Goal: Information Seeking & Learning: Learn about a topic

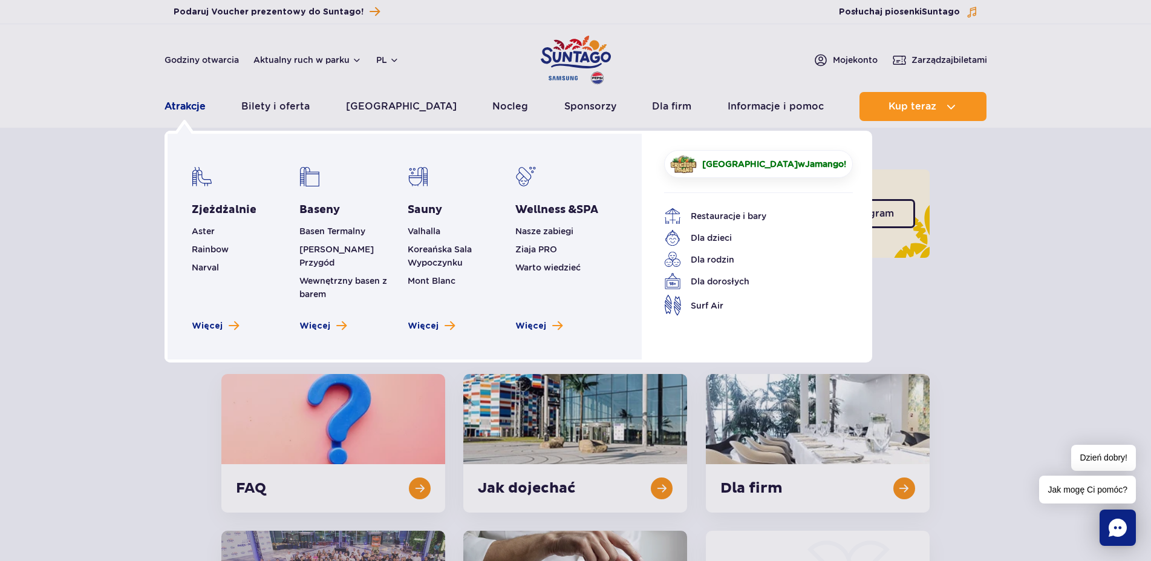
click at [188, 108] on link "Atrakcje" at bounding box center [184, 106] width 41 height 29
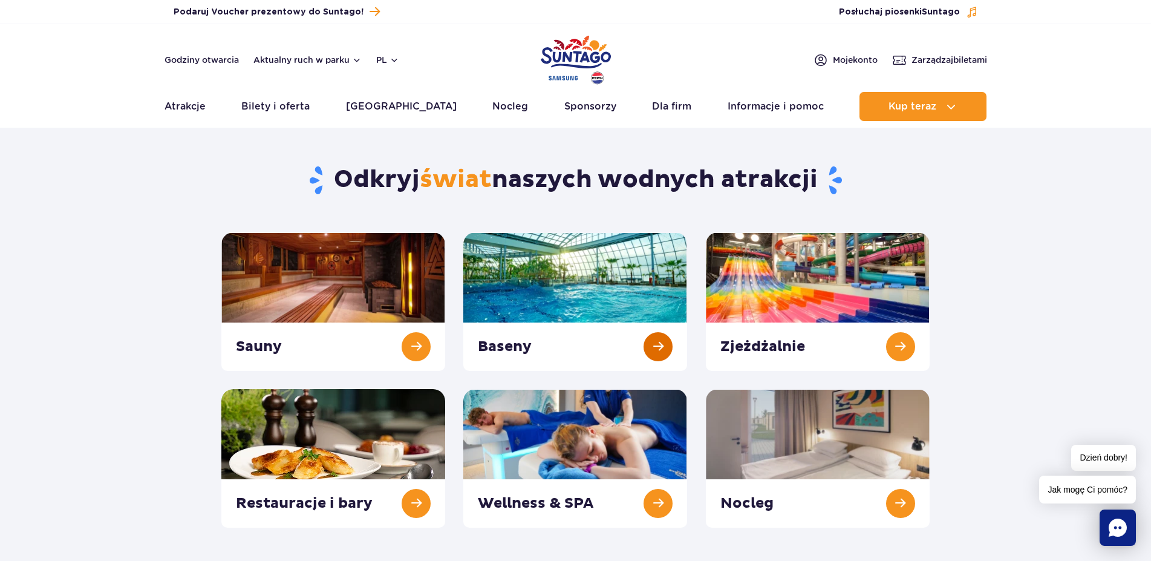
click at [584, 265] on link at bounding box center [575, 301] width 224 height 138
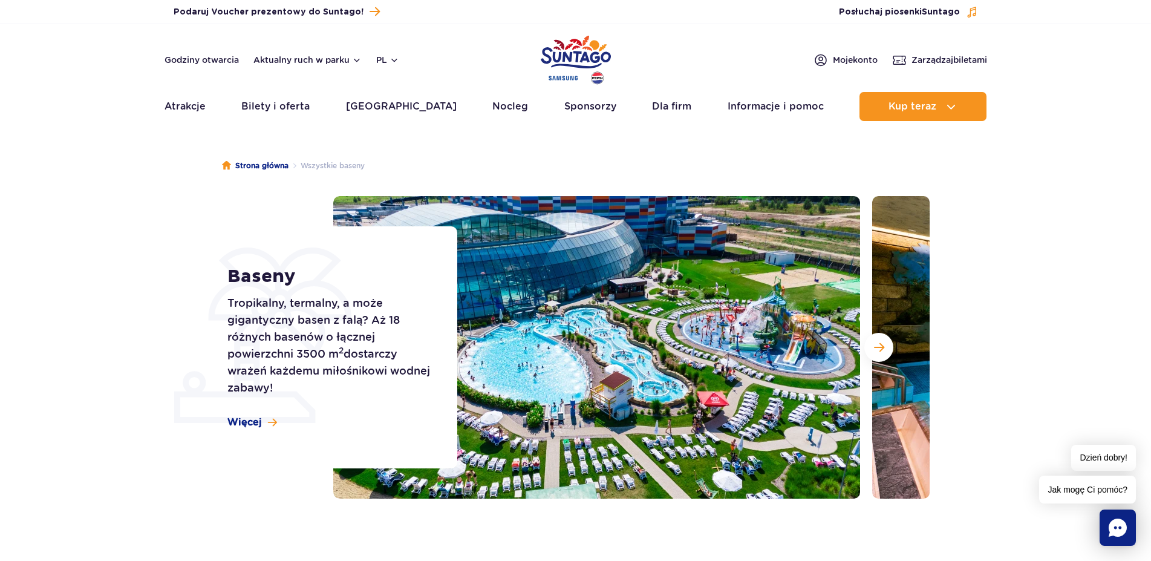
click at [273, 503] on div "Strona główna Wszystkie baseny Baseny Tropikalny, termalny, a może gigantyczny …" at bounding box center [575, 352] width 1151 height 435
click at [739, 317] on img at bounding box center [596, 347] width 527 height 302
click at [893, 348] on button "Następny slajd" at bounding box center [878, 347] width 29 height 29
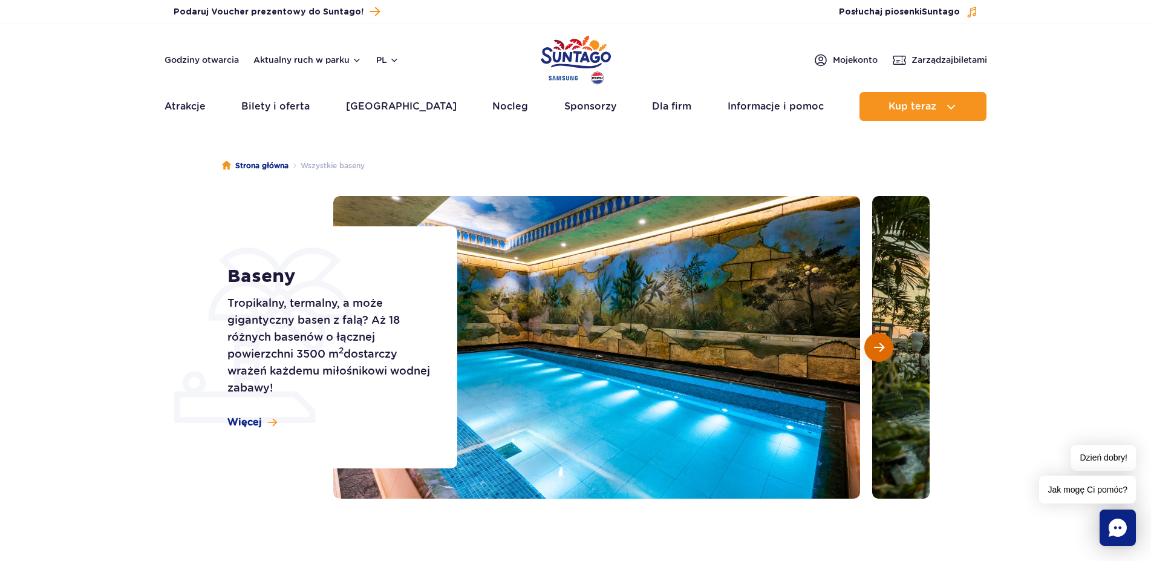
click at [884, 345] on button "Następny slajd" at bounding box center [878, 347] width 29 height 29
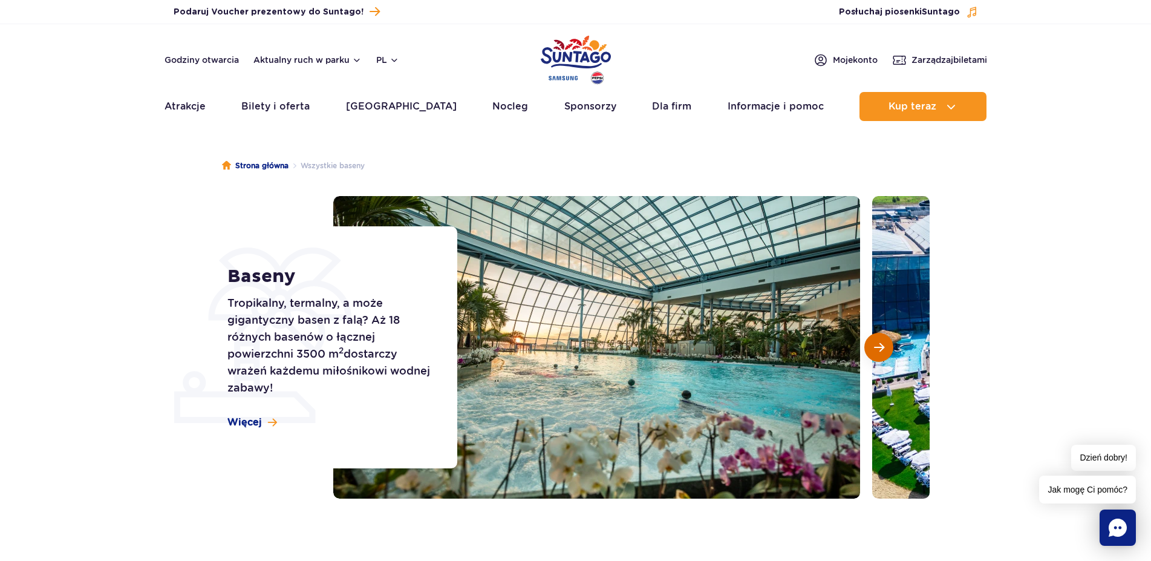
click at [882, 352] on span "Następny slajd" at bounding box center [879, 347] width 10 height 11
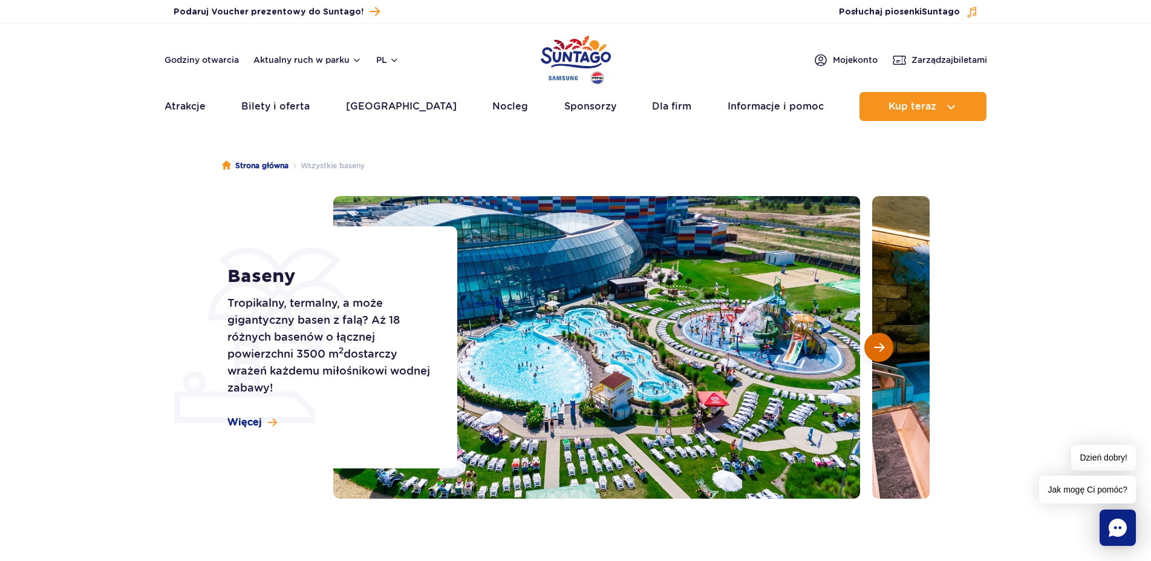
click at [884, 347] on button "Następny slajd" at bounding box center [878, 347] width 29 height 29
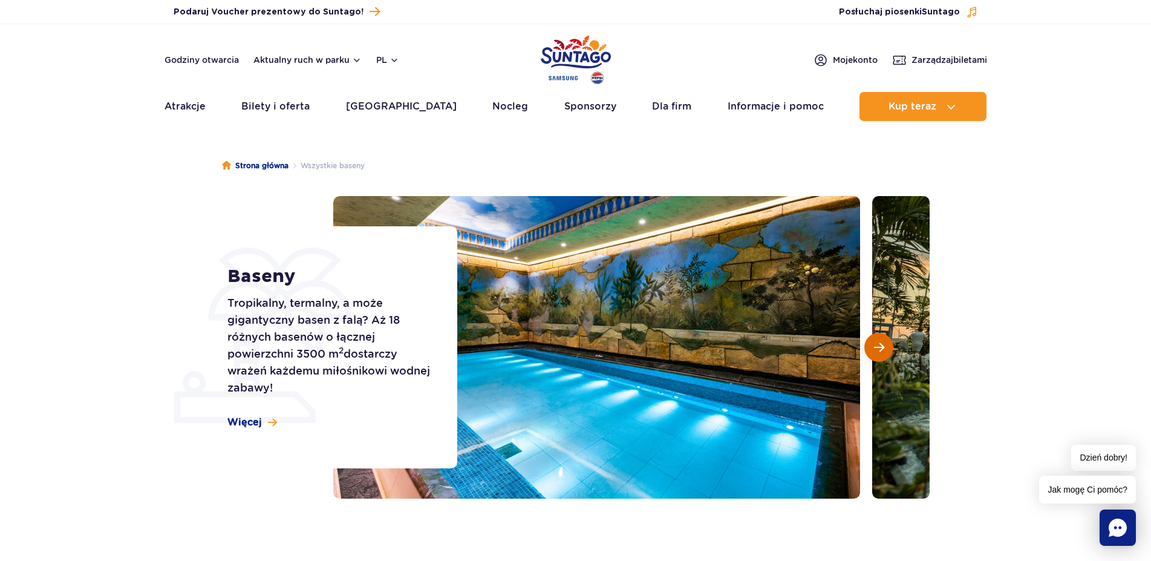
click at [884, 347] on button "Następny slajd" at bounding box center [878, 347] width 29 height 29
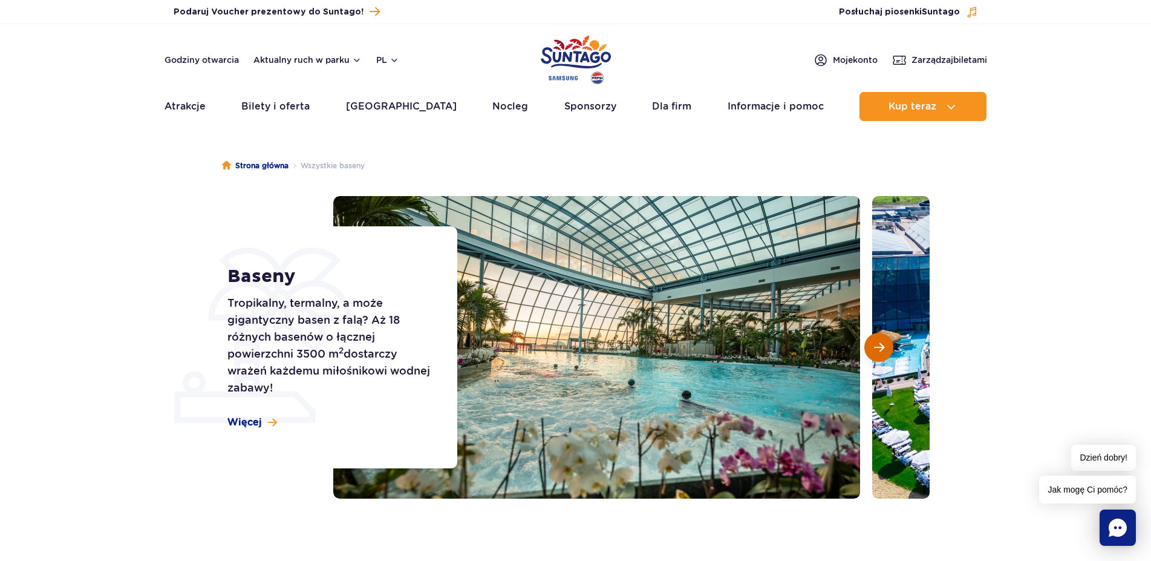
click at [884, 347] on button "Następny slajd" at bounding box center [878, 347] width 29 height 29
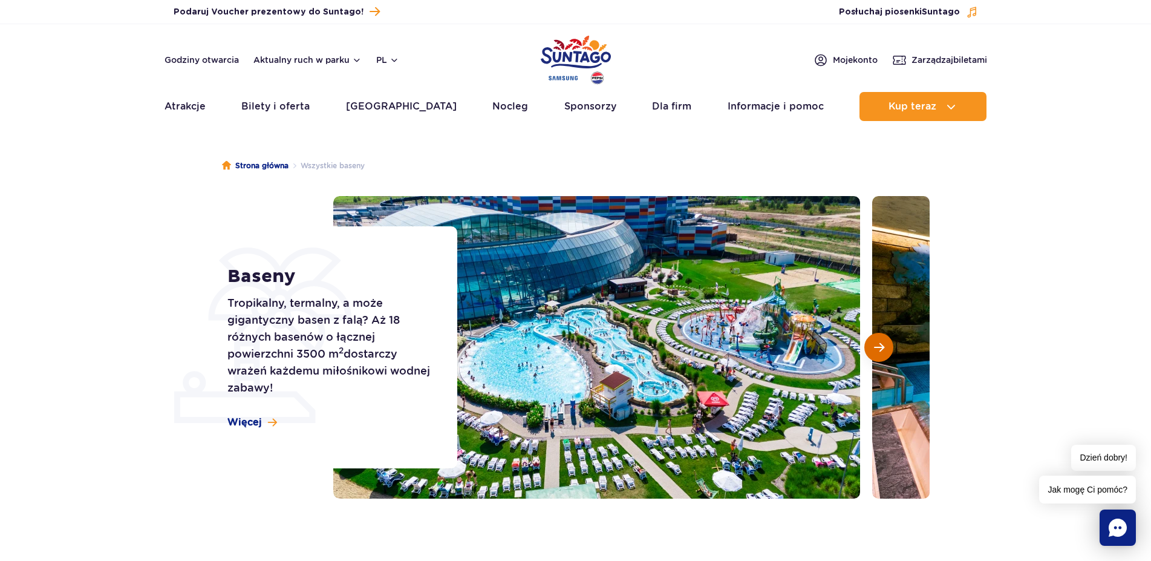
click at [884, 347] on button "Następny slajd" at bounding box center [878, 347] width 29 height 29
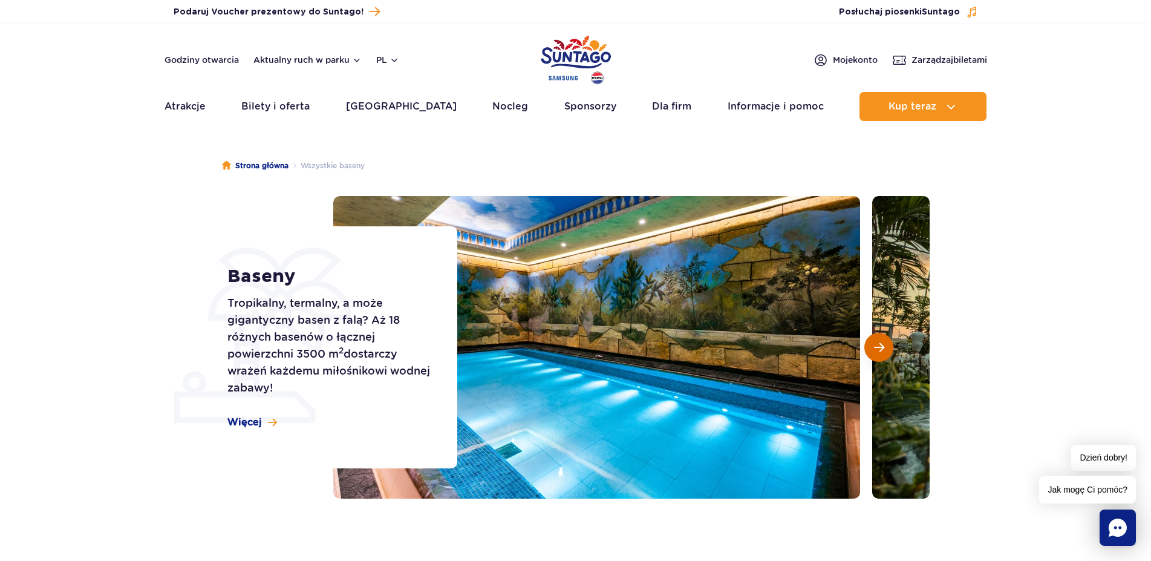
click at [884, 347] on button "Następny slajd" at bounding box center [878, 347] width 29 height 29
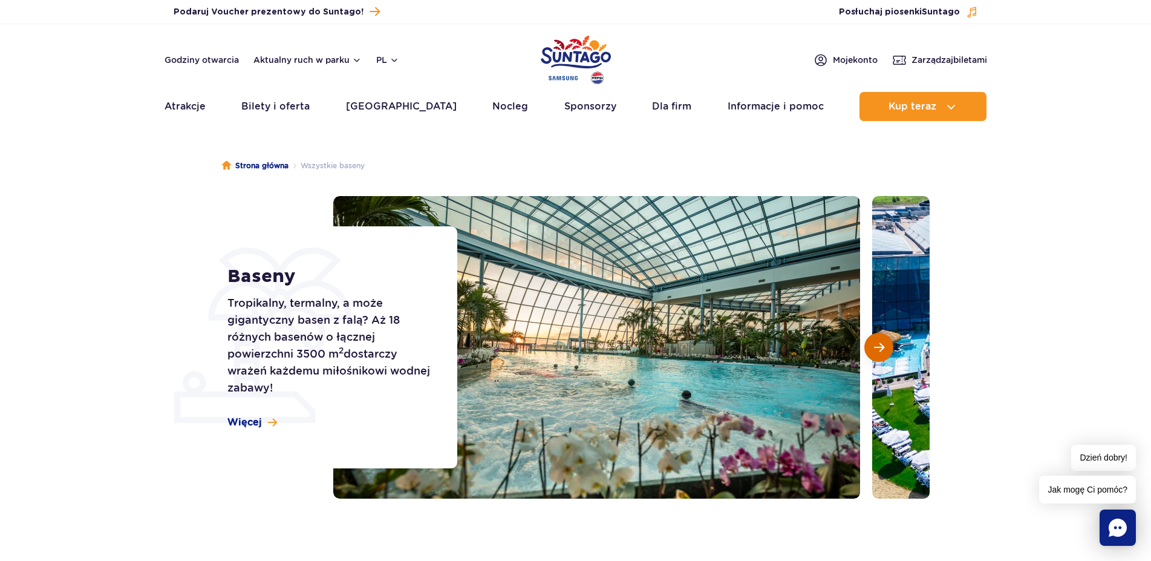
click at [884, 347] on button "Następny slajd" at bounding box center [878, 347] width 29 height 29
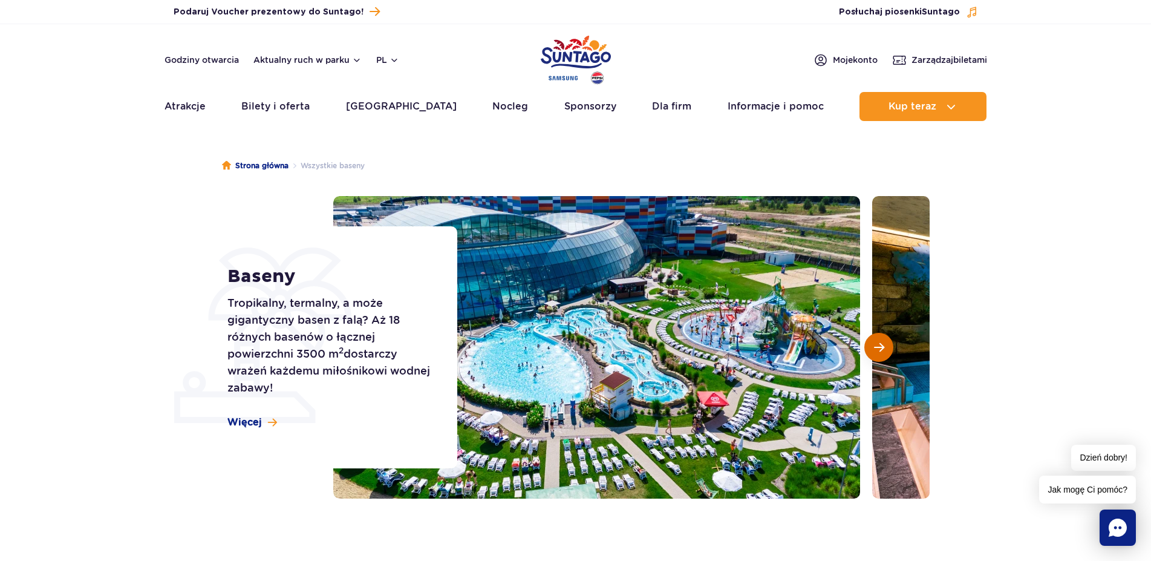
click at [884, 347] on button "Następny slajd" at bounding box center [878, 347] width 29 height 29
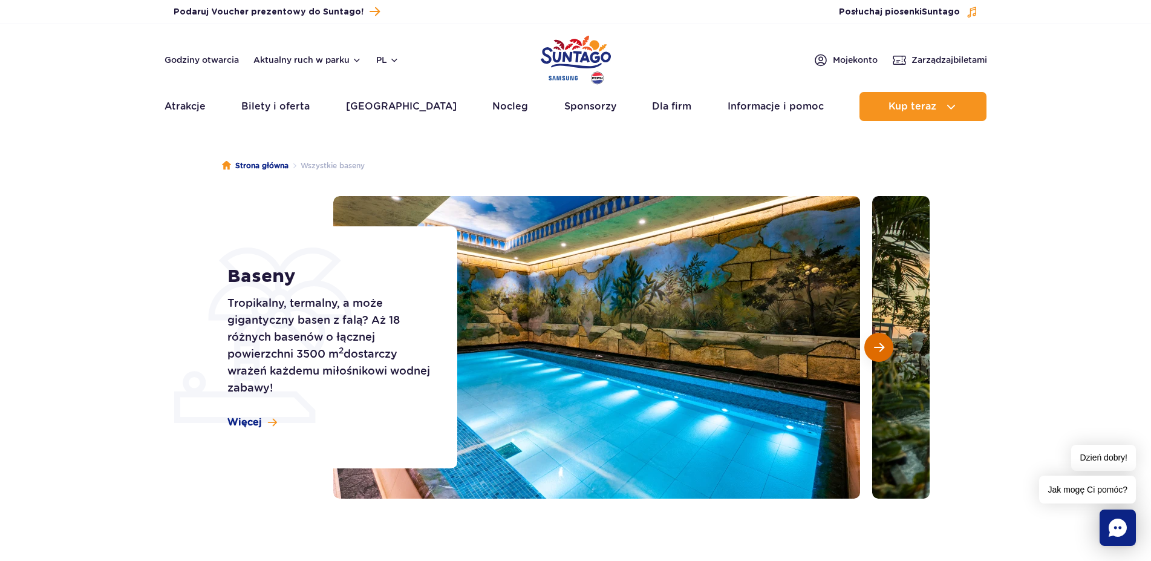
click at [876, 346] on span "Następny slajd" at bounding box center [879, 347] width 10 height 11
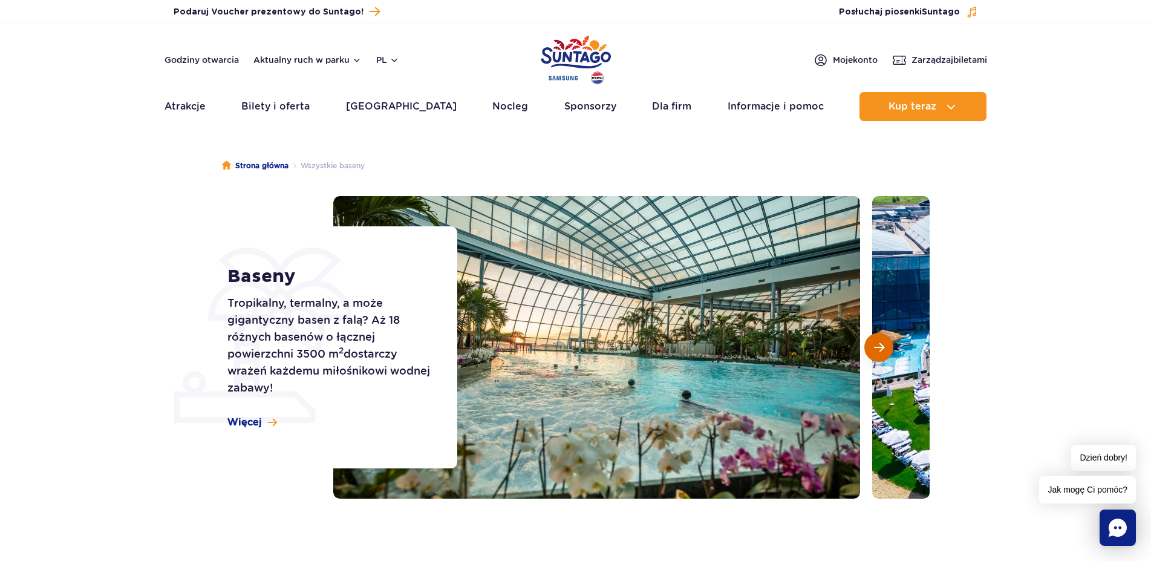
click at [876, 346] on span "Następny slajd" at bounding box center [879, 347] width 10 height 11
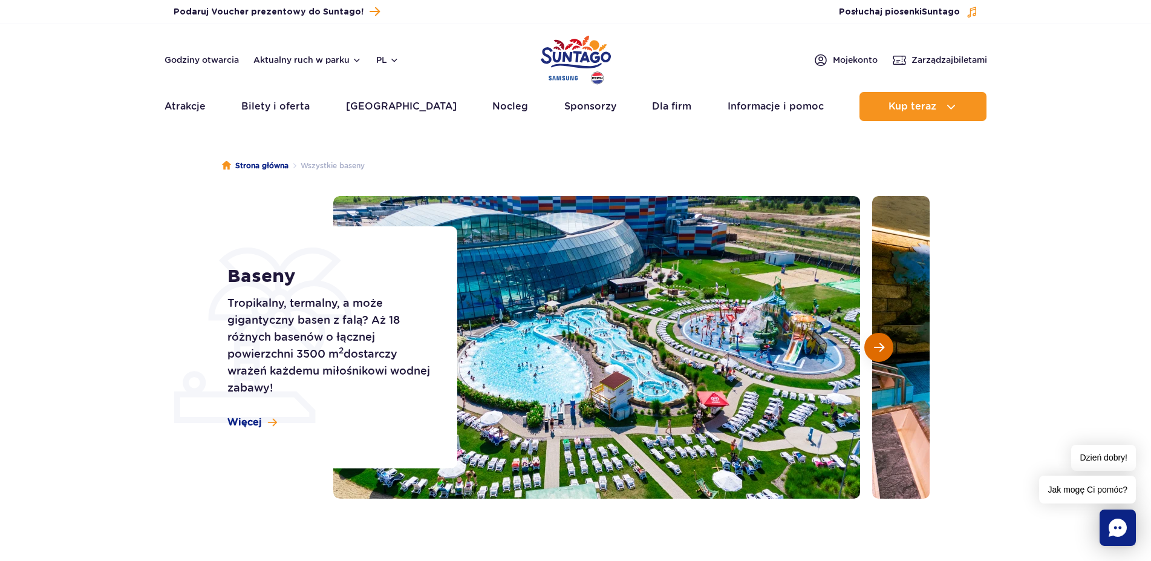
click at [876, 346] on span "Następny slajd" at bounding box center [879, 347] width 10 height 11
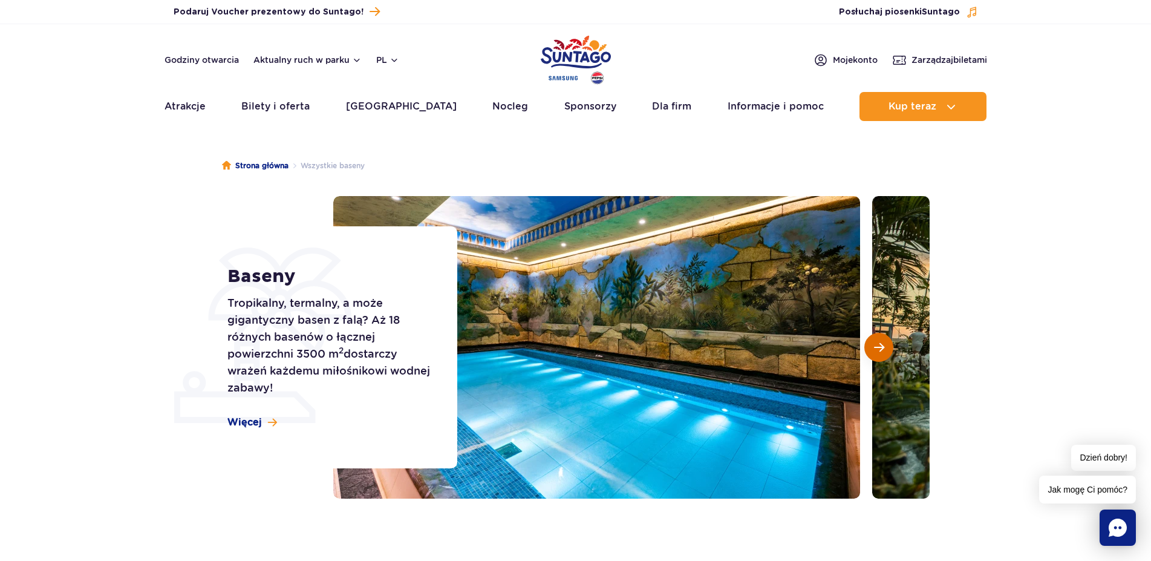
click at [876, 346] on span "Następny slajd" at bounding box center [879, 347] width 10 height 11
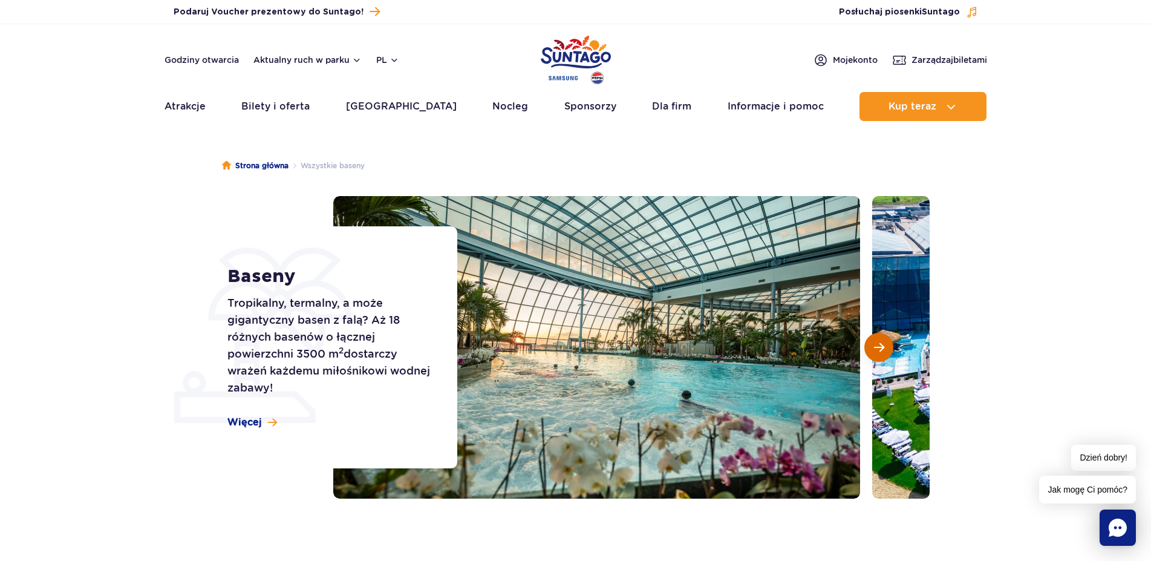
click at [876, 346] on span "Następny slajd" at bounding box center [879, 347] width 10 height 11
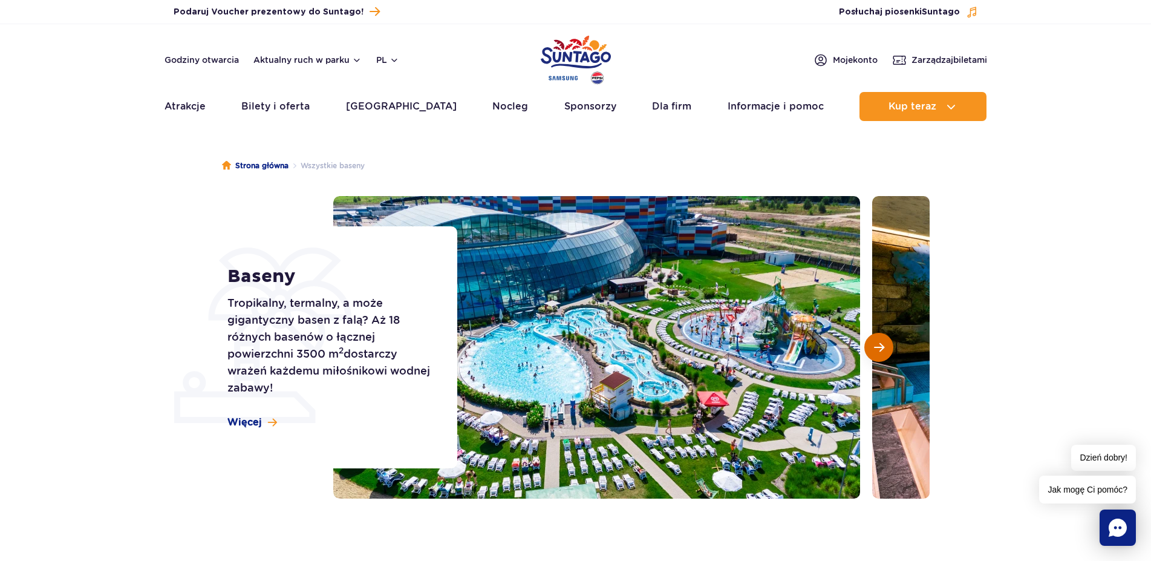
click at [876, 346] on span "Następny slajd" at bounding box center [879, 347] width 10 height 11
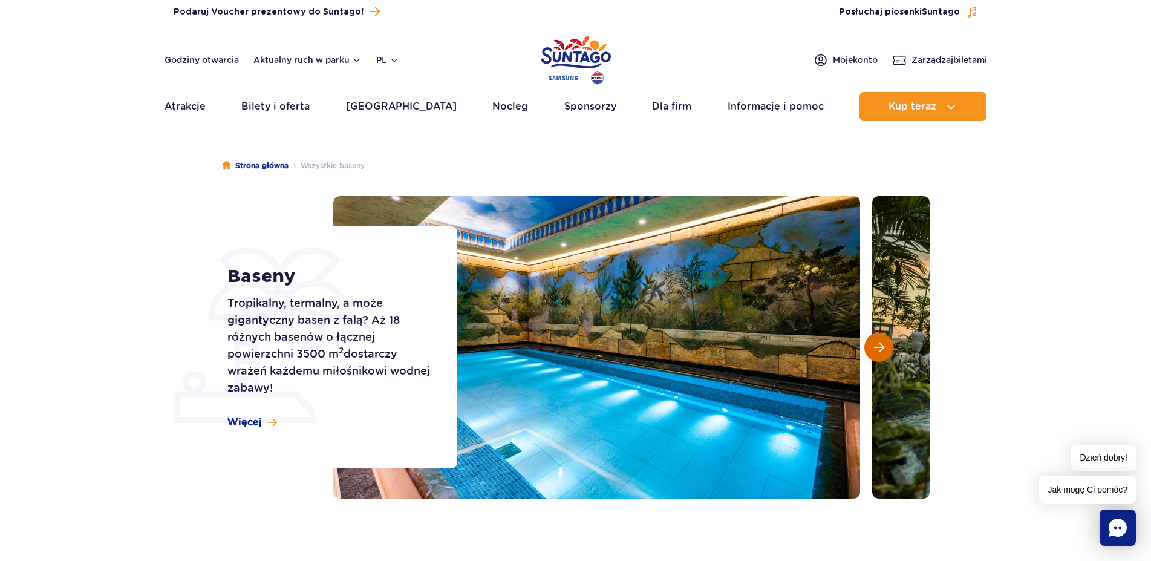
click at [876, 346] on span "Następny slajd" at bounding box center [879, 347] width 10 height 11
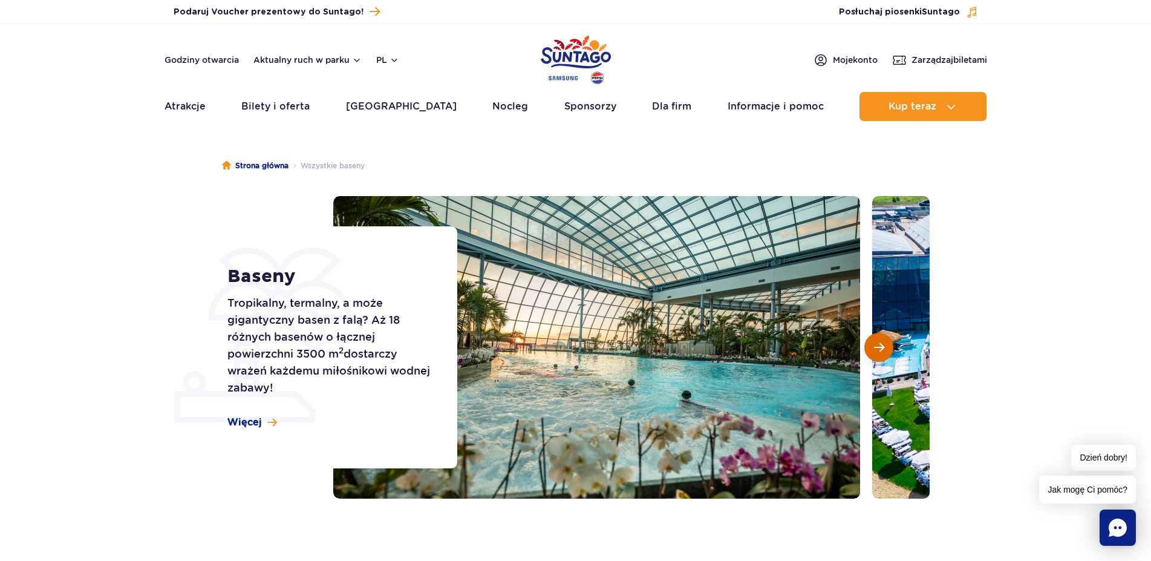
click at [876, 346] on span "Następny slajd" at bounding box center [879, 347] width 10 height 11
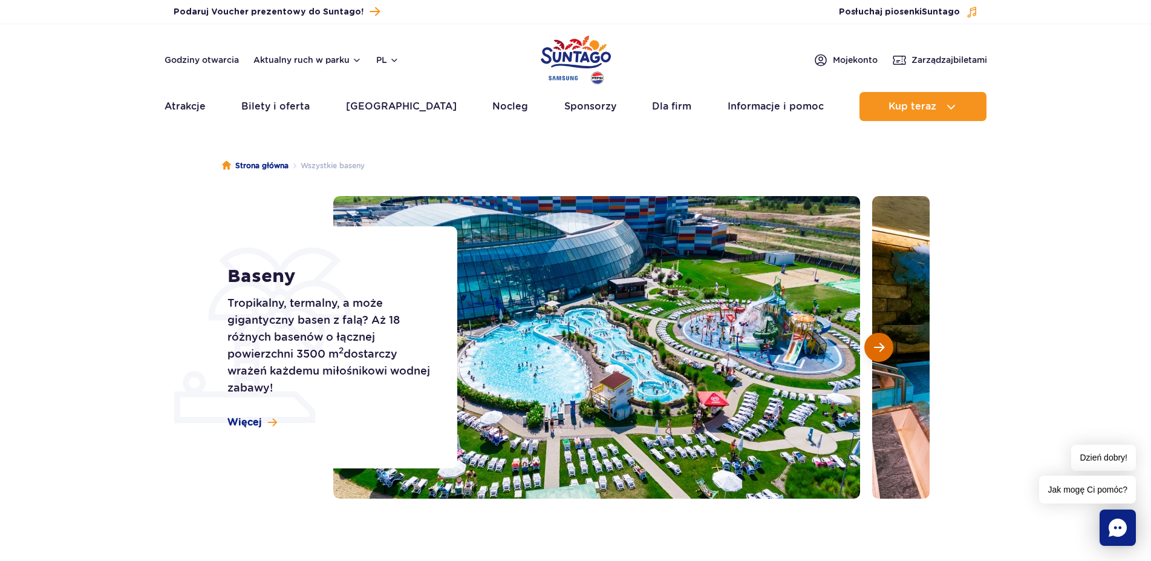
click at [876, 346] on span "Następny slajd" at bounding box center [879, 347] width 10 height 11
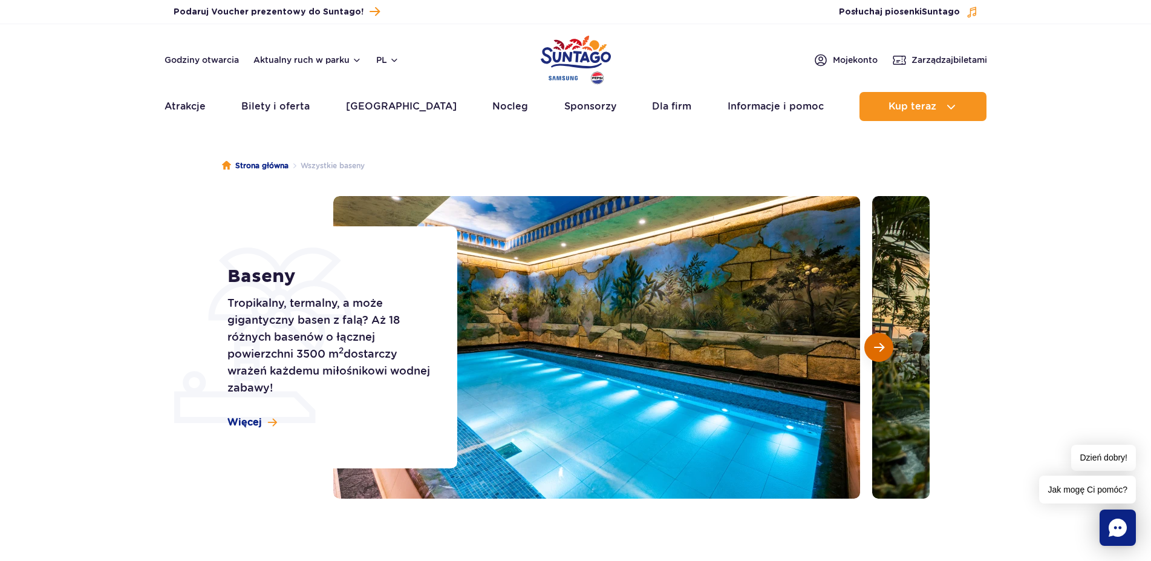
click at [876, 346] on span "Następny slajd" at bounding box center [879, 347] width 10 height 11
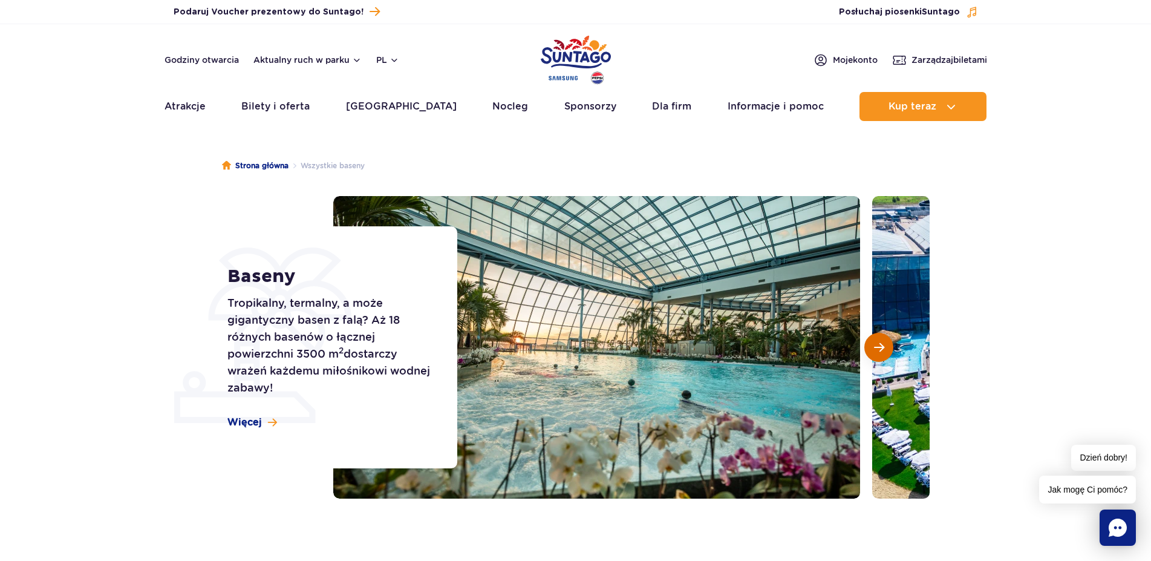
click at [876, 346] on span "Następny slajd" at bounding box center [879, 347] width 10 height 11
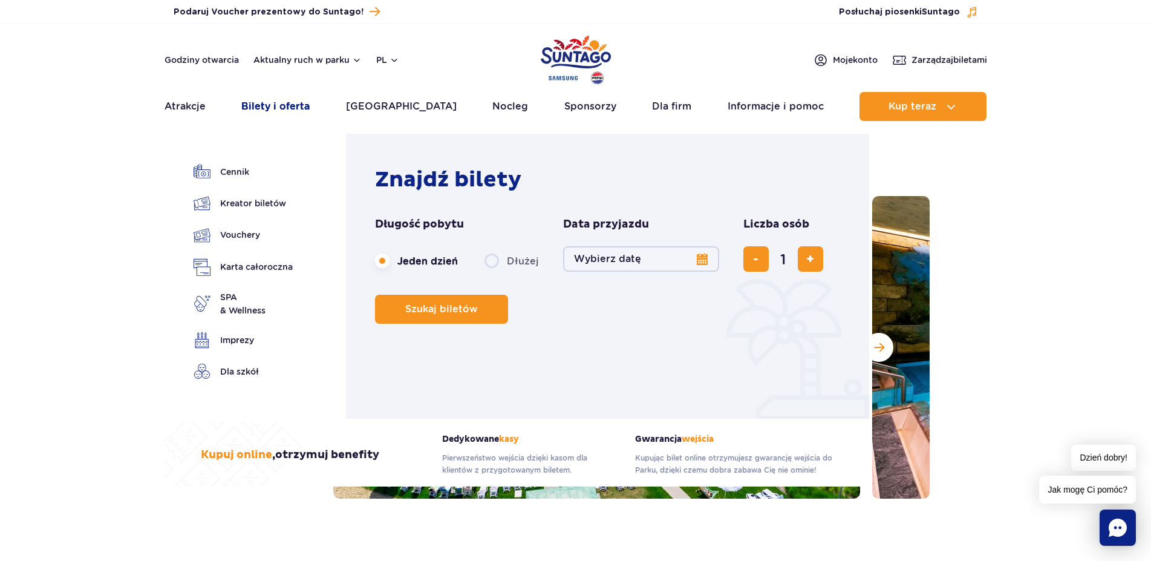
click at [279, 109] on link "Bilety i oferta" at bounding box center [275, 106] width 68 height 29
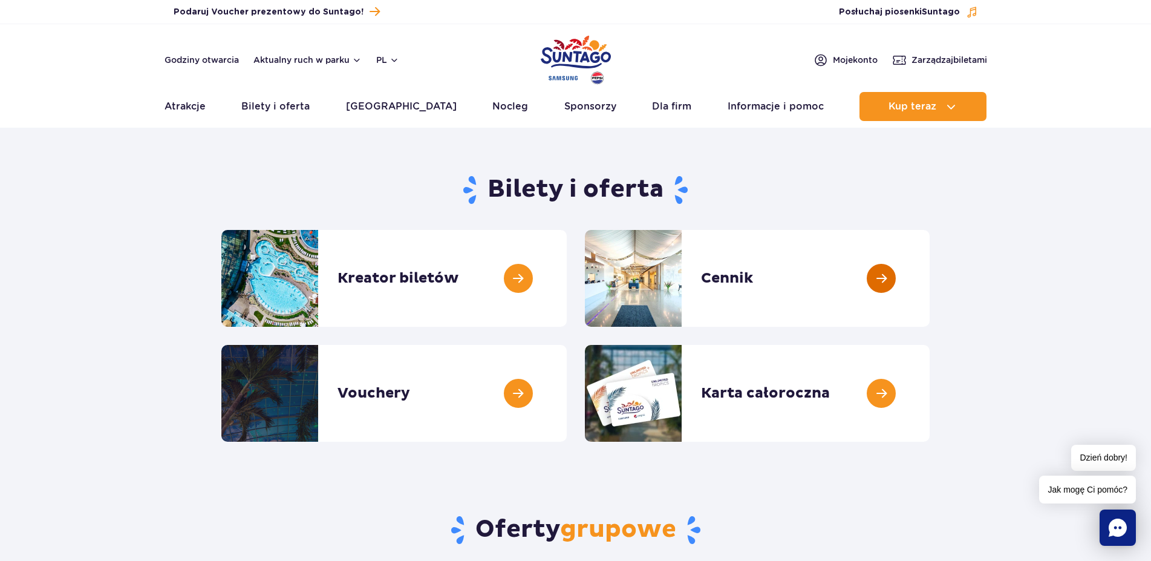
click at [930, 277] on link at bounding box center [930, 278] width 0 height 97
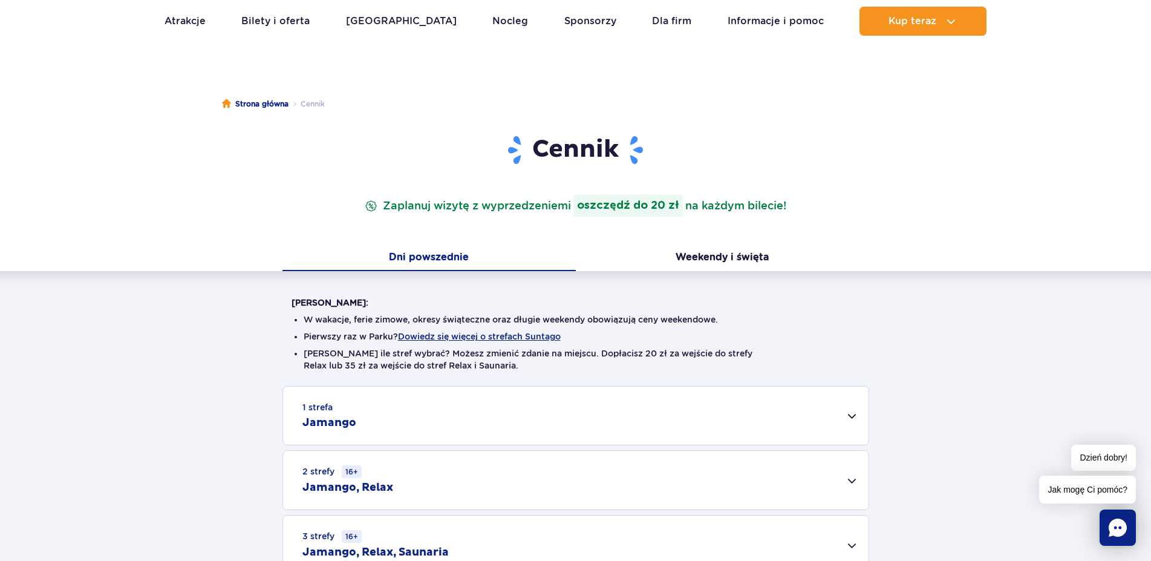
scroll to position [123, 0]
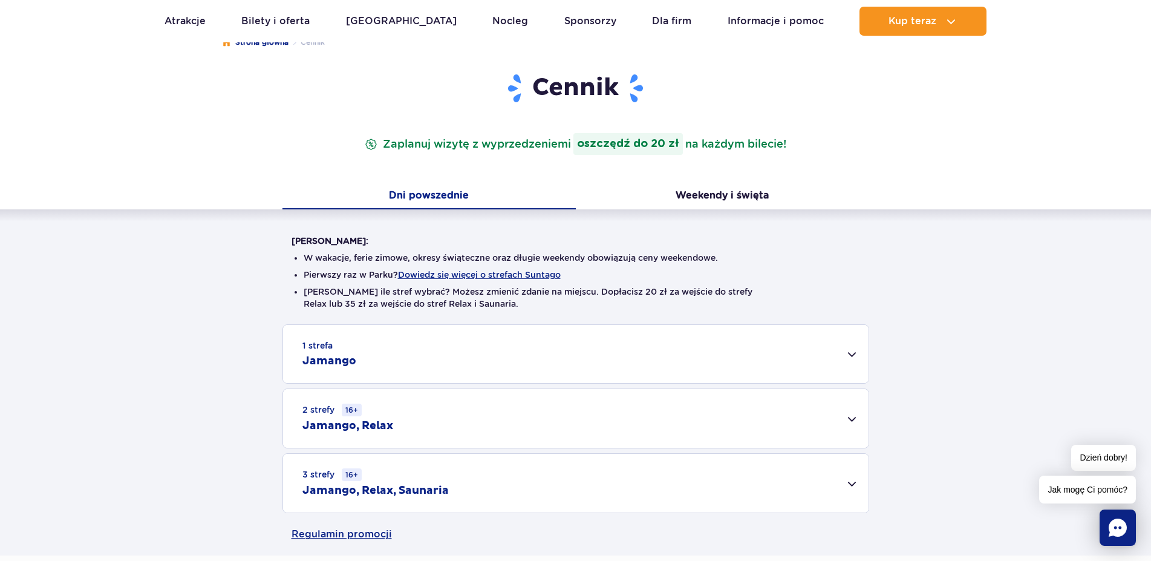
click at [851, 416] on div "2 strefy 16+ Jamango, Relax" at bounding box center [575, 418] width 585 height 59
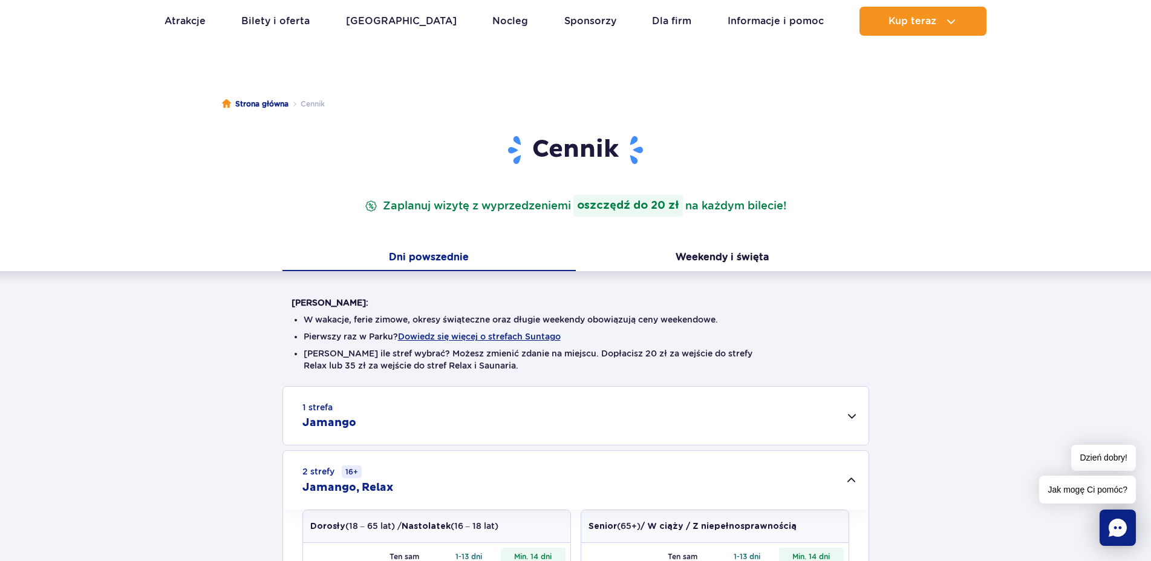
scroll to position [0, 0]
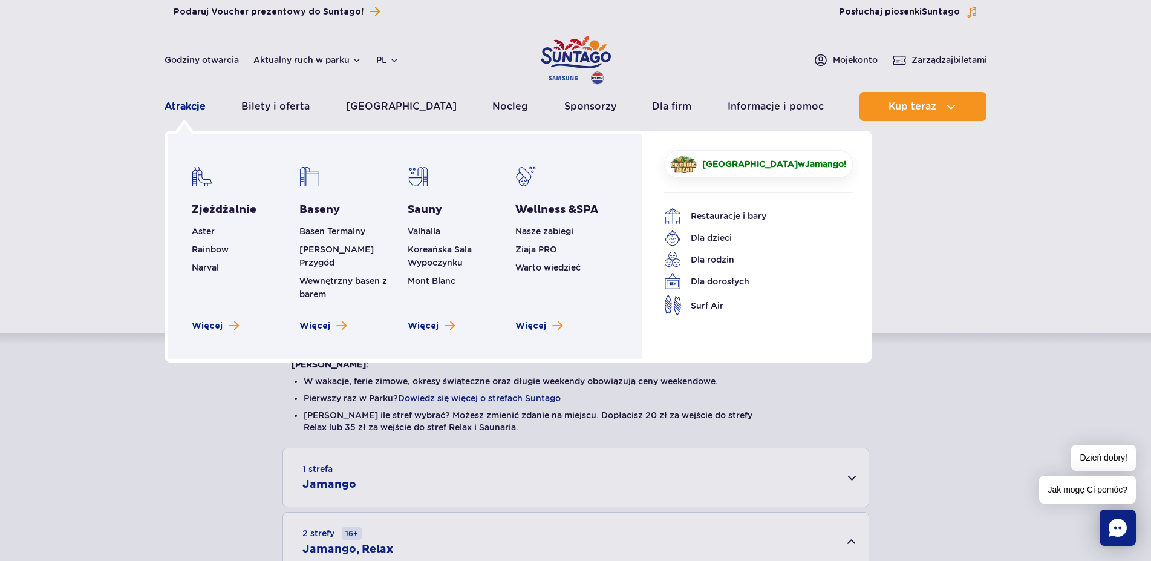
click at [182, 109] on link "Atrakcje" at bounding box center [184, 106] width 41 height 29
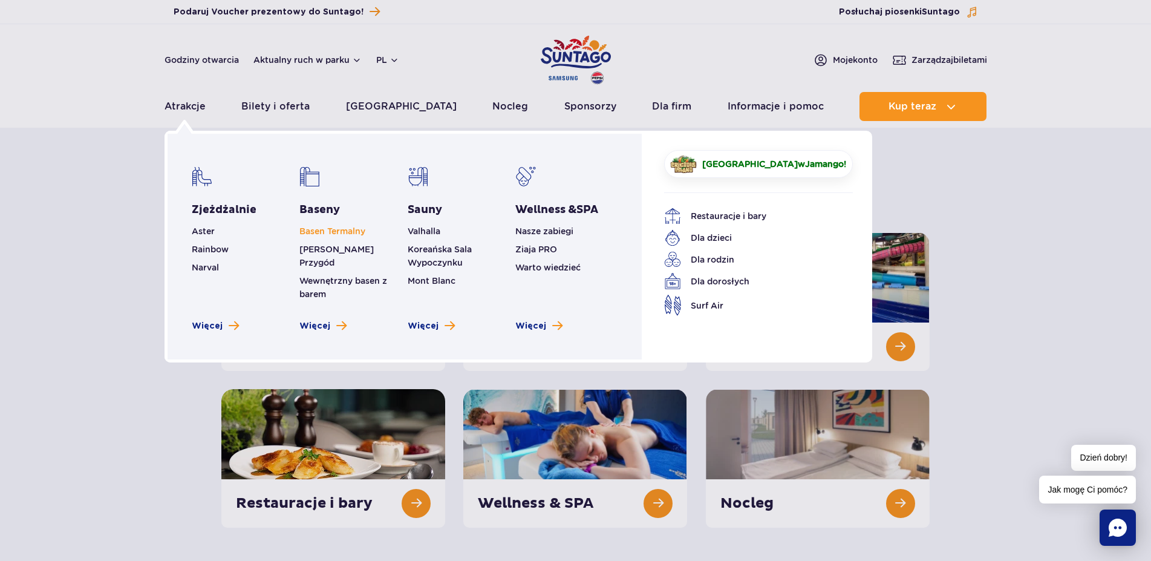
click at [316, 233] on link "Basen Termalny" at bounding box center [332, 231] width 66 height 10
